Goal: Task Accomplishment & Management: Complete application form

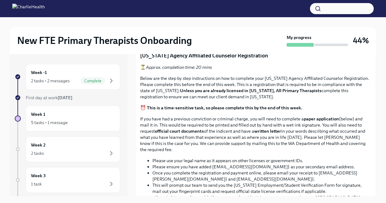
scroll to position [297, 0]
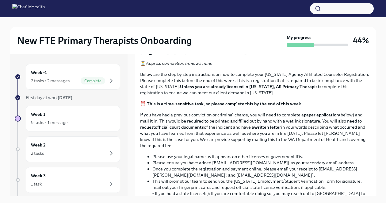
click at [211, 139] on div "Below you will find a list of your complaince tasks to complete this week! Plea…" at bounding box center [255, 187] width 231 height 698
click at [0, 0] on input "Upload the [US_STATE] Telehealth Certificate" at bounding box center [0, 0] width 0 height 0
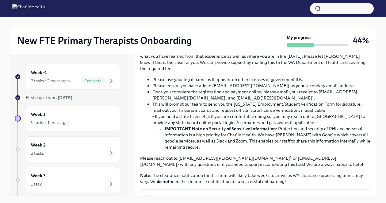
scroll to position [384, 0]
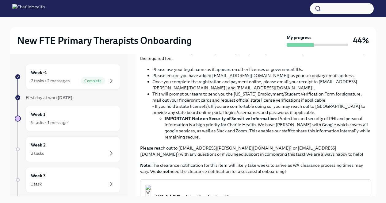
click at [0, 0] on input "Upload CPR/First Aid Training Certificate" at bounding box center [0, 0] width 0 height 0
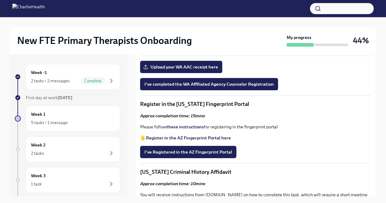
scroll to position [608, 0]
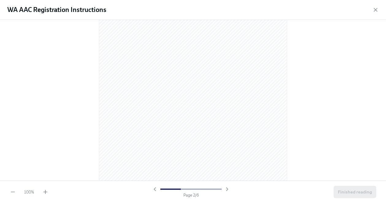
scroll to position [294, 0]
click at [375, 8] on icon "button" at bounding box center [376, 10] width 6 height 6
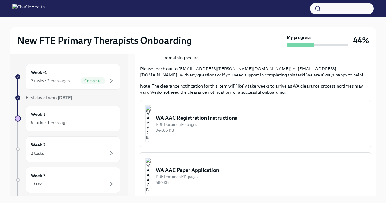
scroll to position [439, 0]
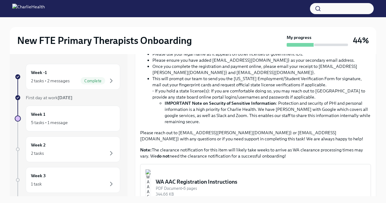
scroll to position [398, 0]
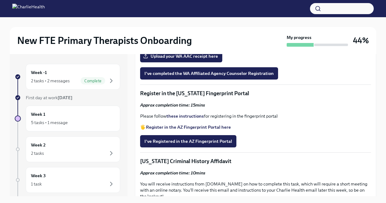
scroll to position [618, 0]
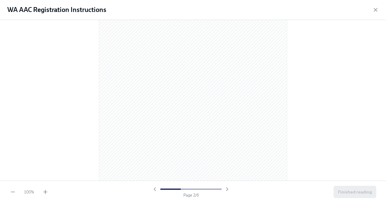
scroll to position [0, 0]
click at [374, 8] on icon "button" at bounding box center [376, 10] width 6 height 6
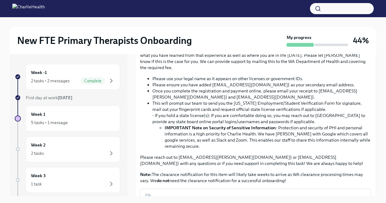
scroll to position [362, 0]
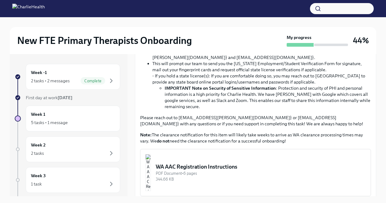
click at [167, 31] on p "If you have had a previous conviction or criminal charge, you will need to comp…" at bounding box center [255, 12] width 231 height 37
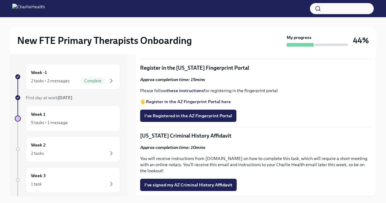
scroll to position [664, 0]
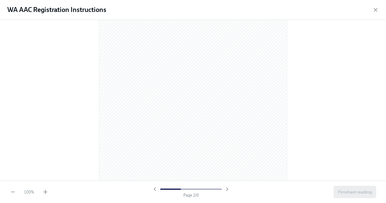
scroll to position [269, 0]
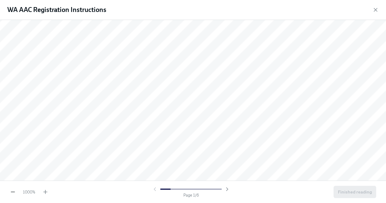
click at [14, 189] on icon "button" at bounding box center [13, 192] width 6 height 6
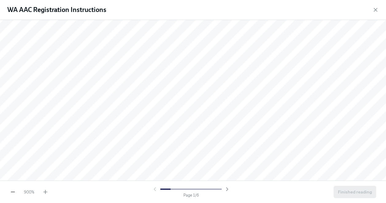
click at [14, 189] on icon "button" at bounding box center [13, 192] width 6 height 6
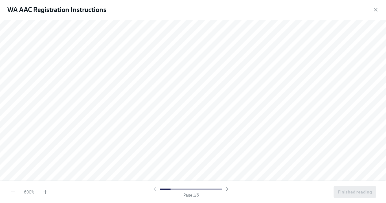
click at [14, 189] on icon "button" at bounding box center [13, 192] width 6 height 6
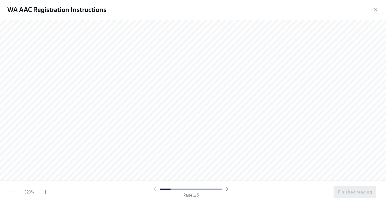
click at [14, 189] on icon "button" at bounding box center [13, 192] width 6 height 6
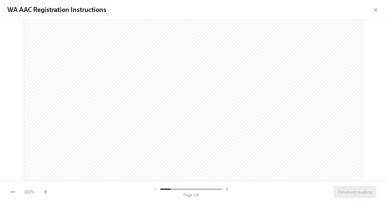
click at [14, 189] on icon "button" at bounding box center [13, 192] width 6 height 6
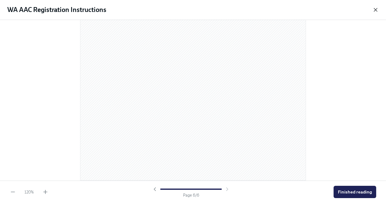
click at [375, 12] on icon "button" at bounding box center [376, 10] width 6 height 6
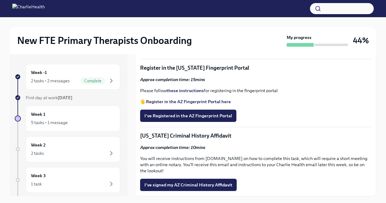
scroll to position [732, 0]
click at [195, 34] on span "Upload your WA AAC receipt here" at bounding box center [181, 31] width 74 height 6
click at [0, 0] on input "Upload your WA AAC receipt here" at bounding box center [0, 0] width 0 height 0
click at [193, 104] on strong "Register in the AZ Fingerprint Portal here" at bounding box center [188, 102] width 85 height 6
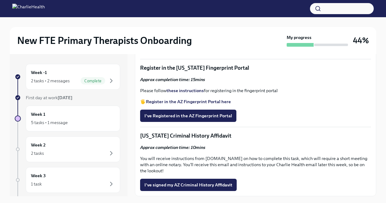
scroll to position [810, 0]
click at [182, 90] on strong "these instructions" at bounding box center [185, 91] width 37 height 6
